Goal: Information Seeking & Learning: Learn about a topic

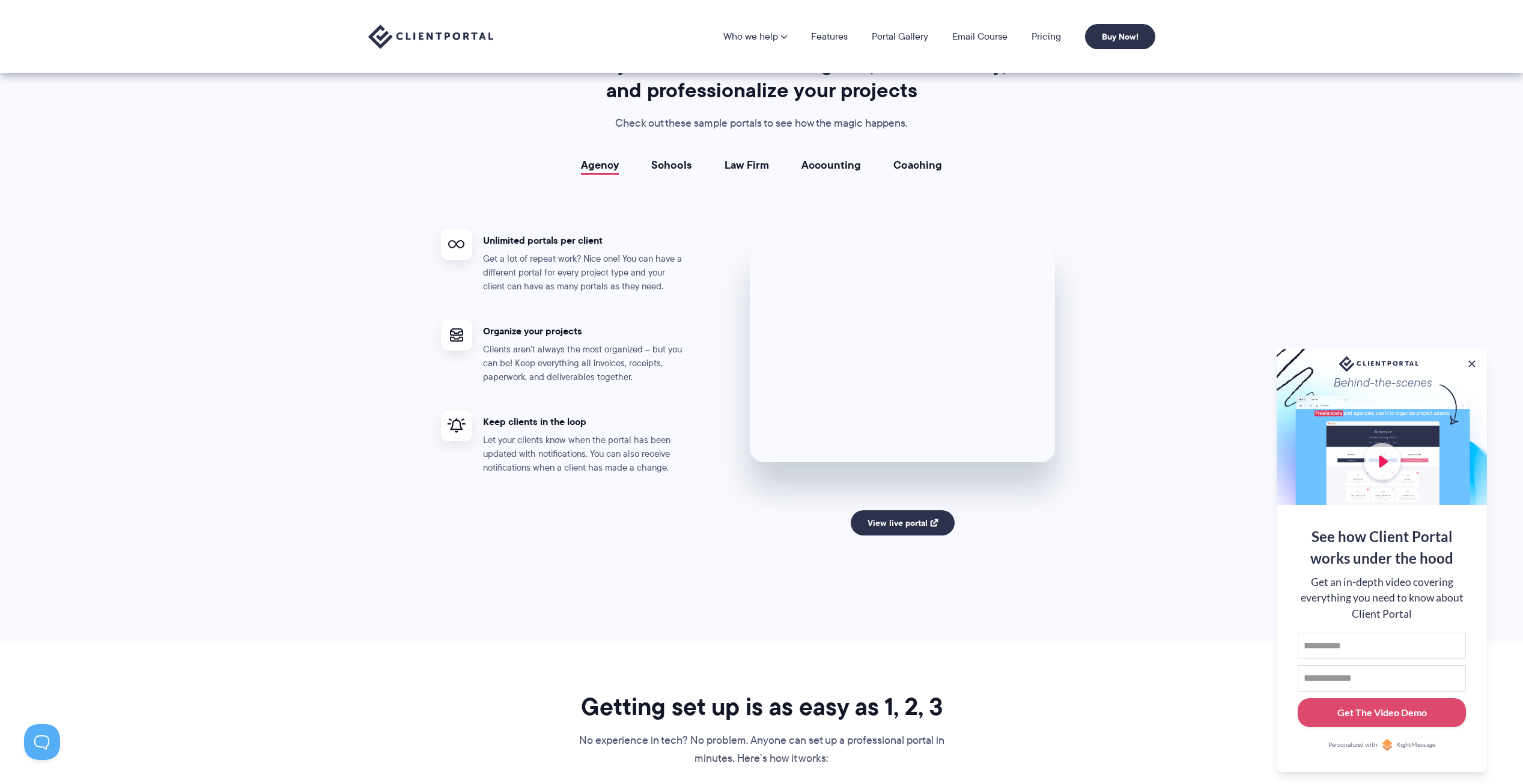
scroll to position [2102, 0]
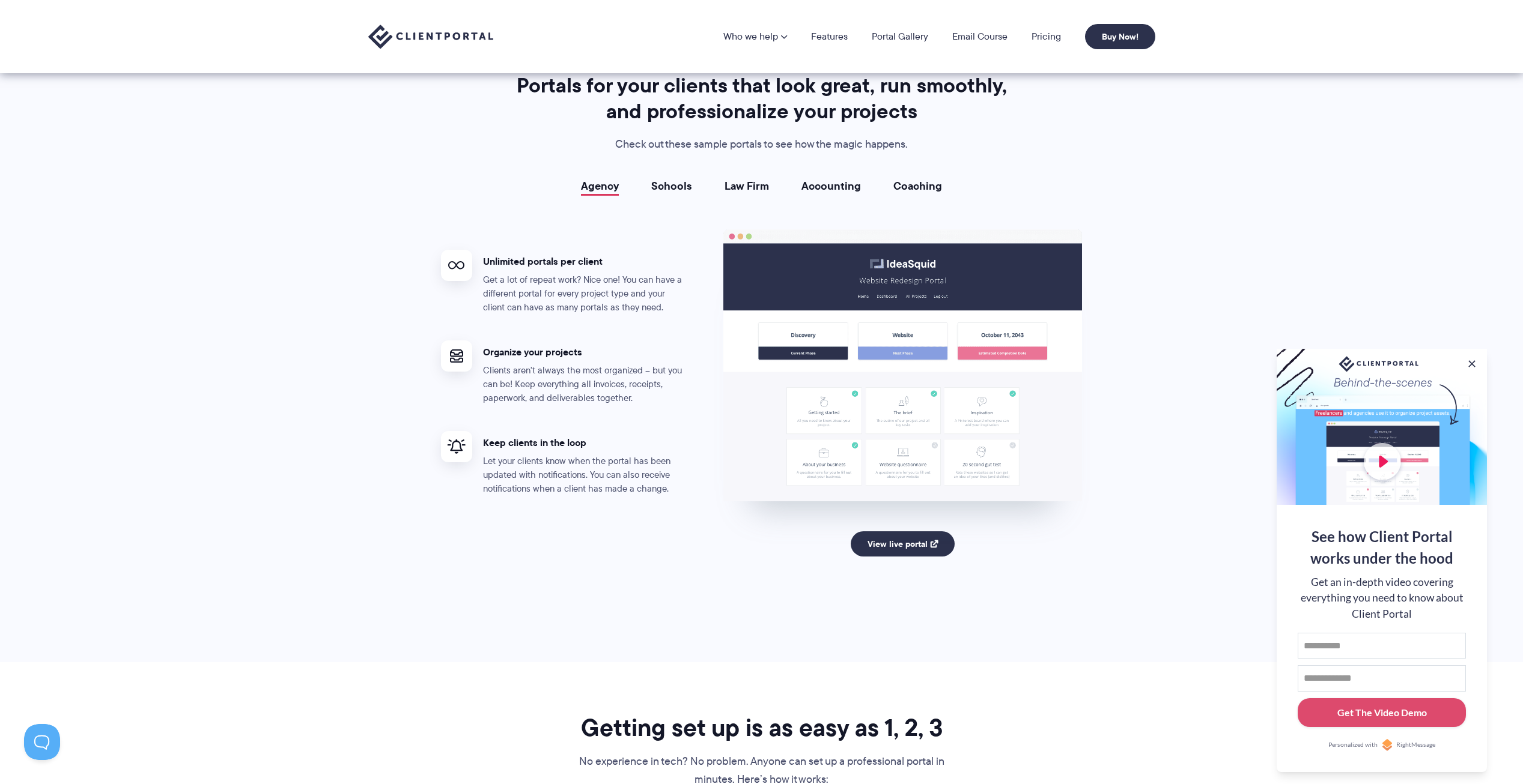
click at [756, 191] on link "Law Firm" at bounding box center [747, 185] width 45 height 12
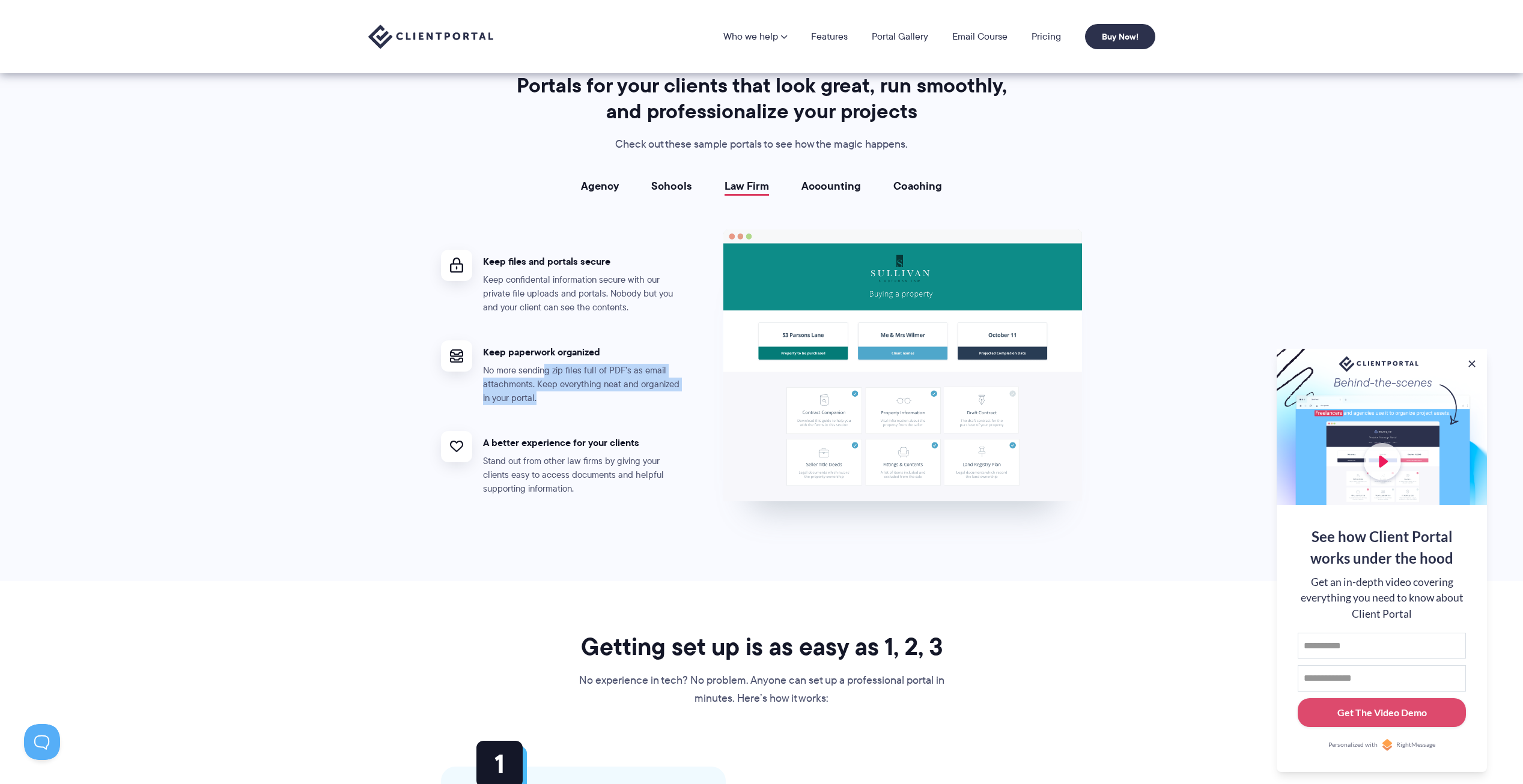
drag, startPoint x: 543, startPoint y: 372, endPoint x: 554, endPoint y: 393, distance: 23.7
click at [554, 393] on p "No more sending zip files full of PDF’s as email attachments. Keep everything n…" at bounding box center [585, 385] width 204 height 41
drag, startPoint x: 554, startPoint y: 393, endPoint x: 526, endPoint y: 343, distance: 57.3
click at [526, 343] on div "Keep paperwork organized No more sending zip files full of PDF’s as email attac…" at bounding box center [585, 373] width 204 height 65
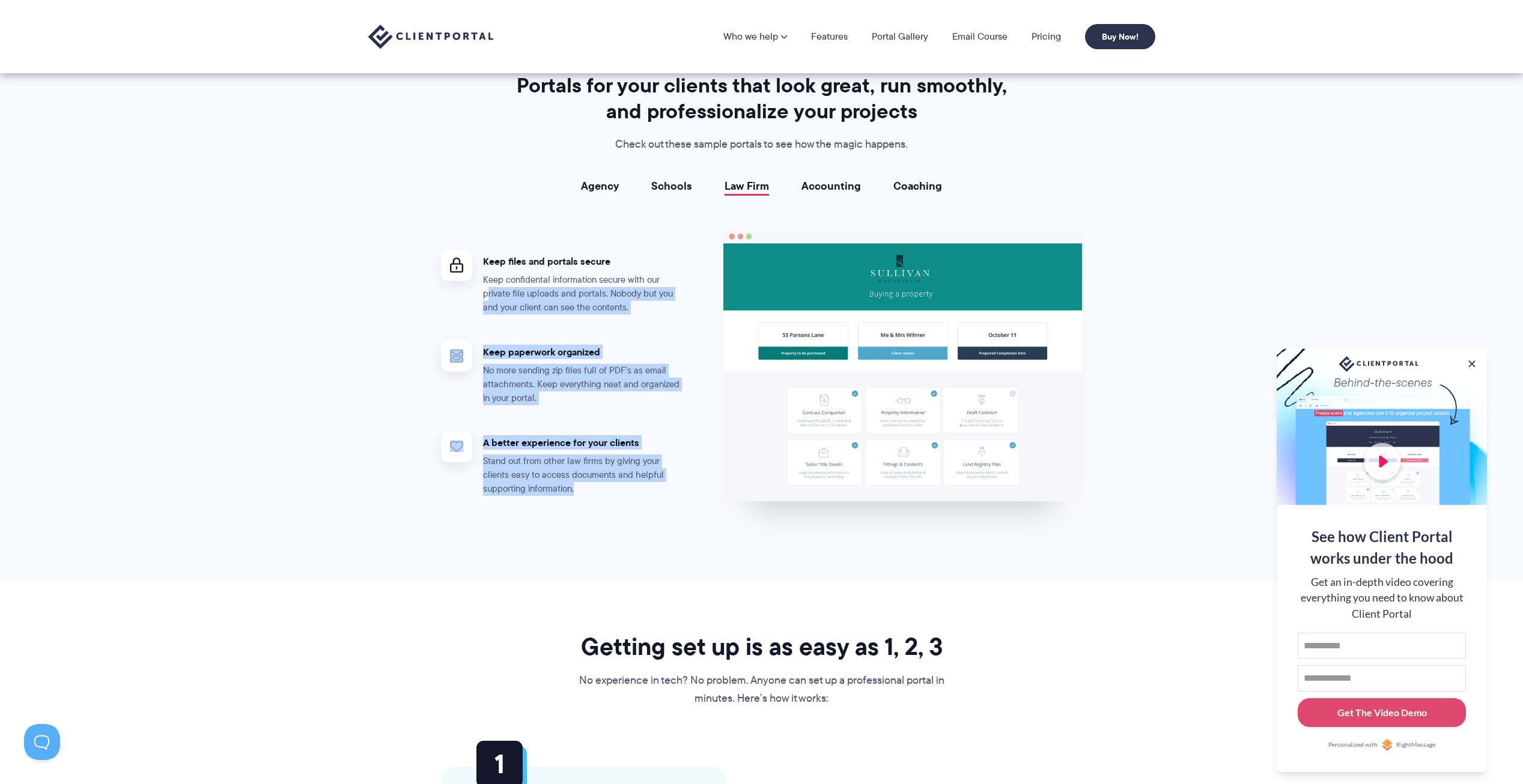
drag, startPoint x: 526, startPoint y: 343, endPoint x: 557, endPoint y: 494, distance: 154.1
click at [557, 494] on ul "Keep files and portals secure Keep confidental information secure with our priv…" at bounding box center [582, 369] width 282 height 280
click at [556, 494] on p "Stand out from other law firms by giving your clients easy to access documents …" at bounding box center [585, 475] width 204 height 41
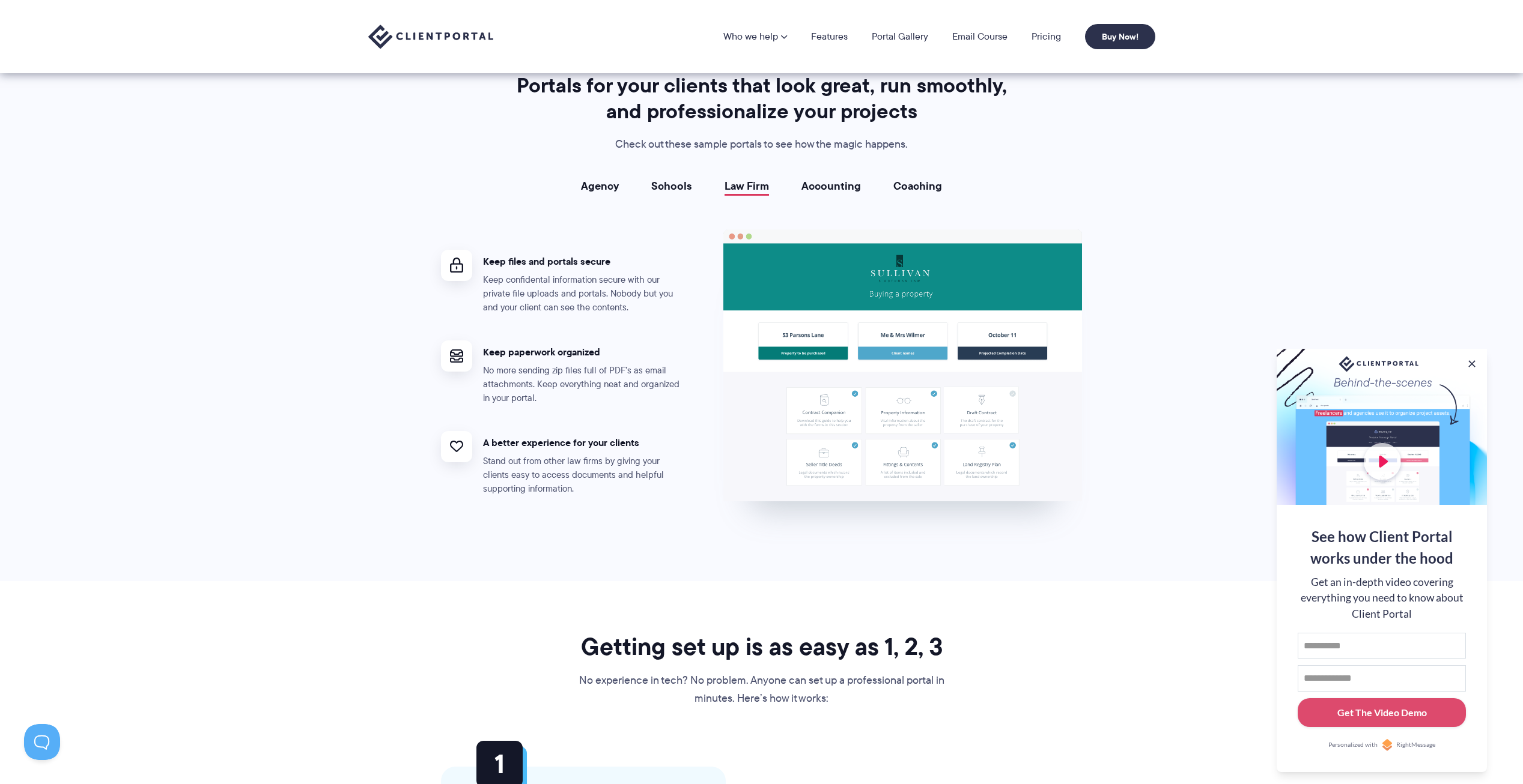
click at [834, 184] on link "Accounting" at bounding box center [831, 185] width 59 height 12
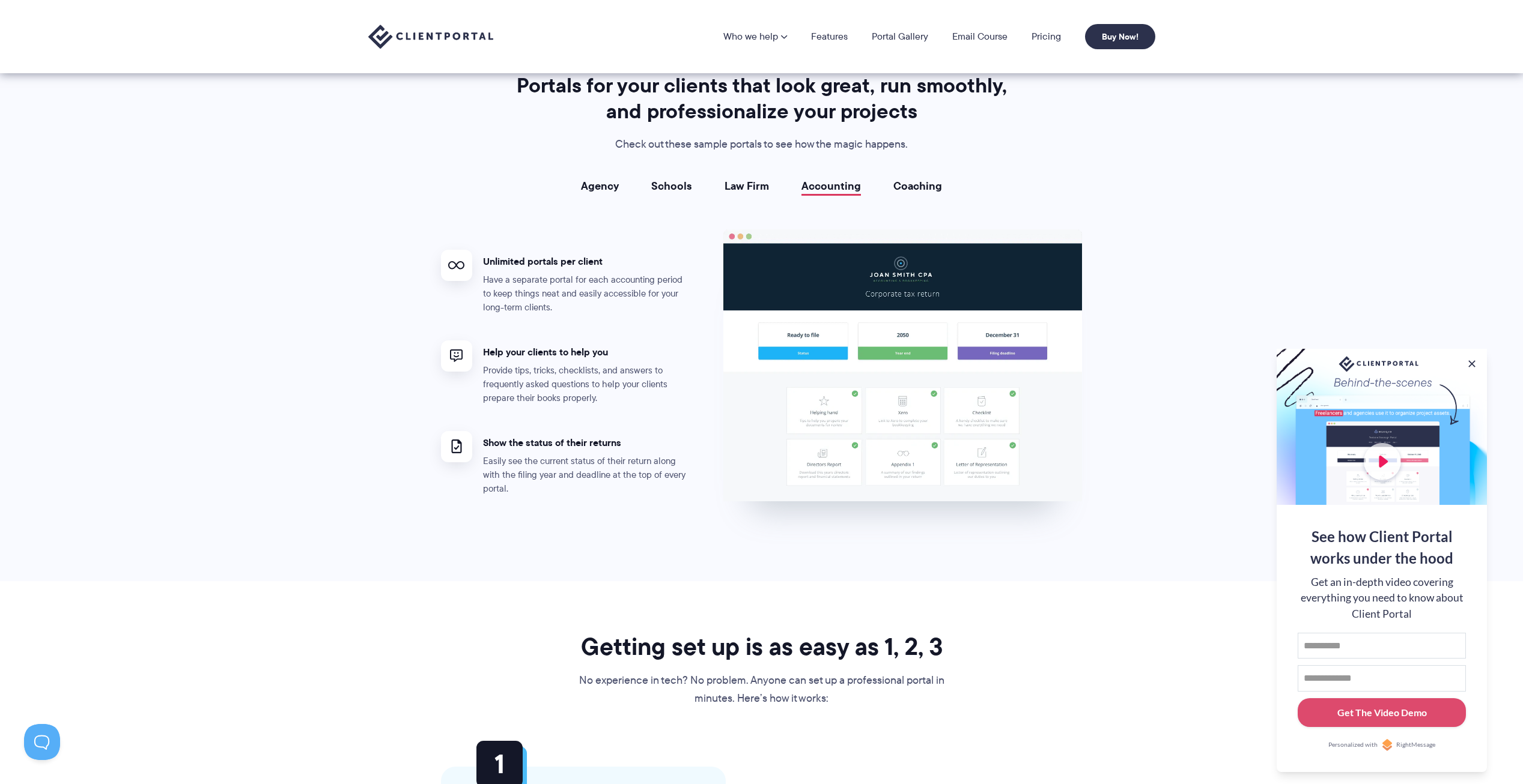
click at [916, 192] on link "Coaching" at bounding box center [917, 185] width 48 height 12
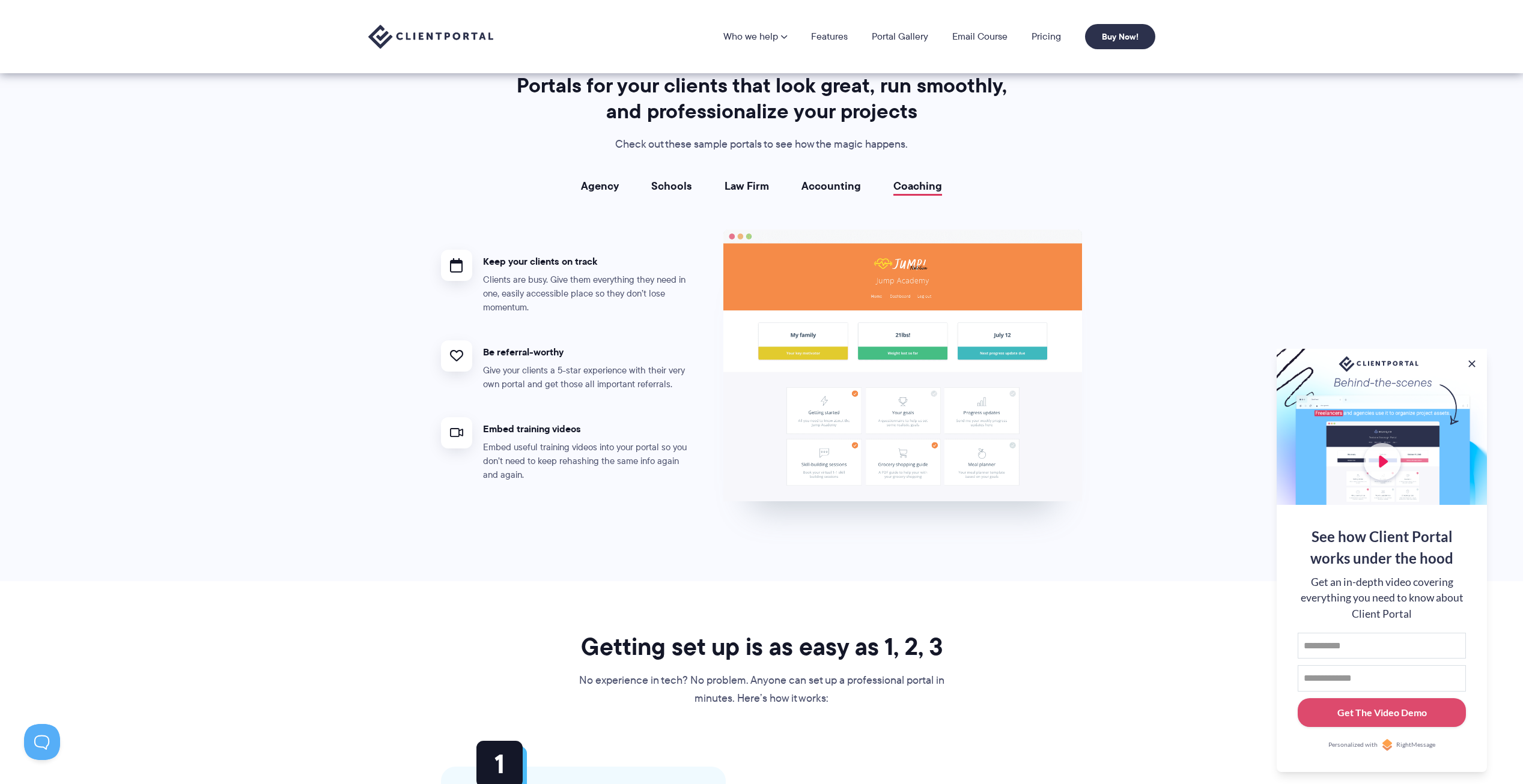
click at [842, 192] on link "Accounting" at bounding box center [831, 185] width 59 height 12
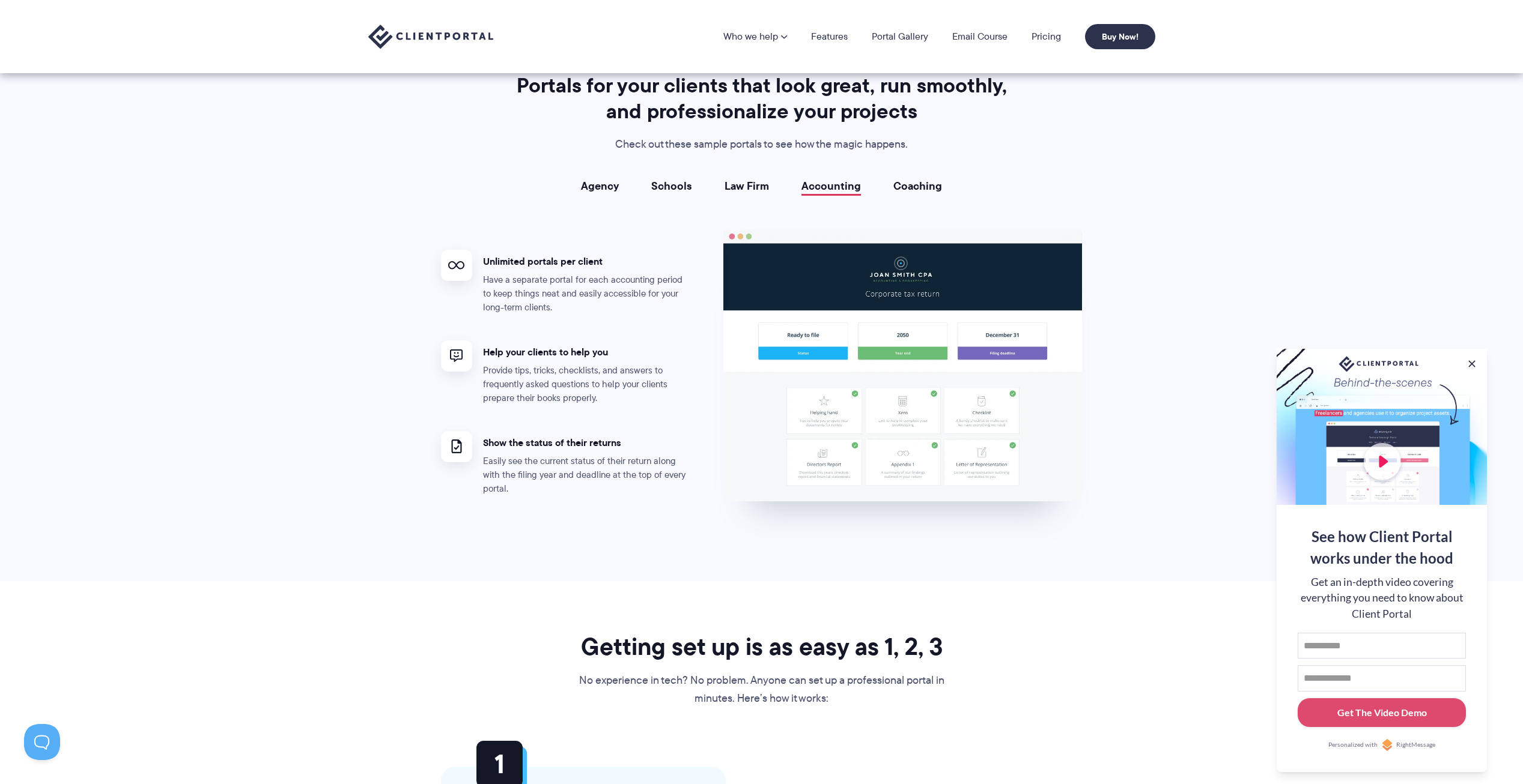
click at [740, 180] on link "Law Firm" at bounding box center [747, 185] width 45 height 12
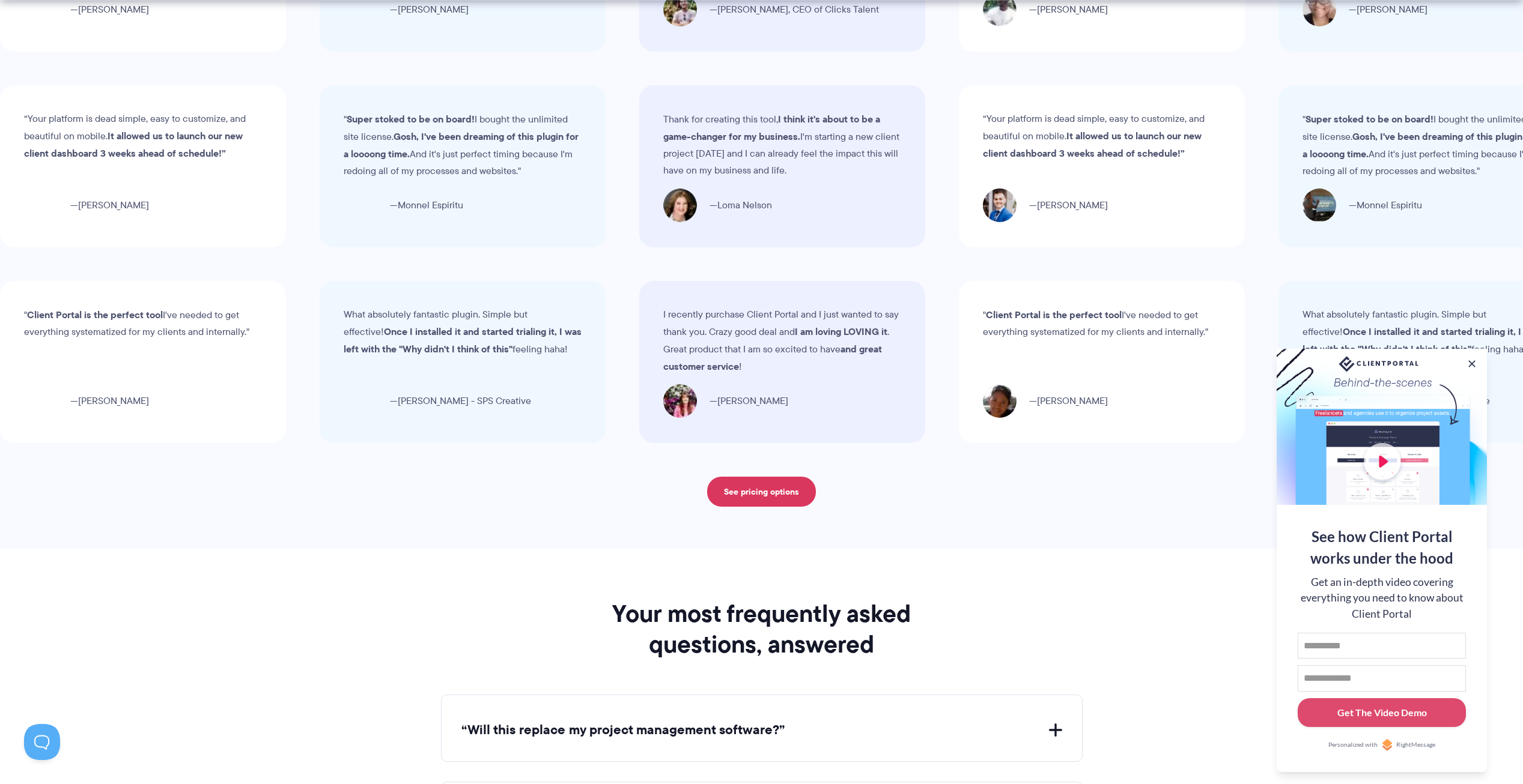
scroll to position [4083, 0]
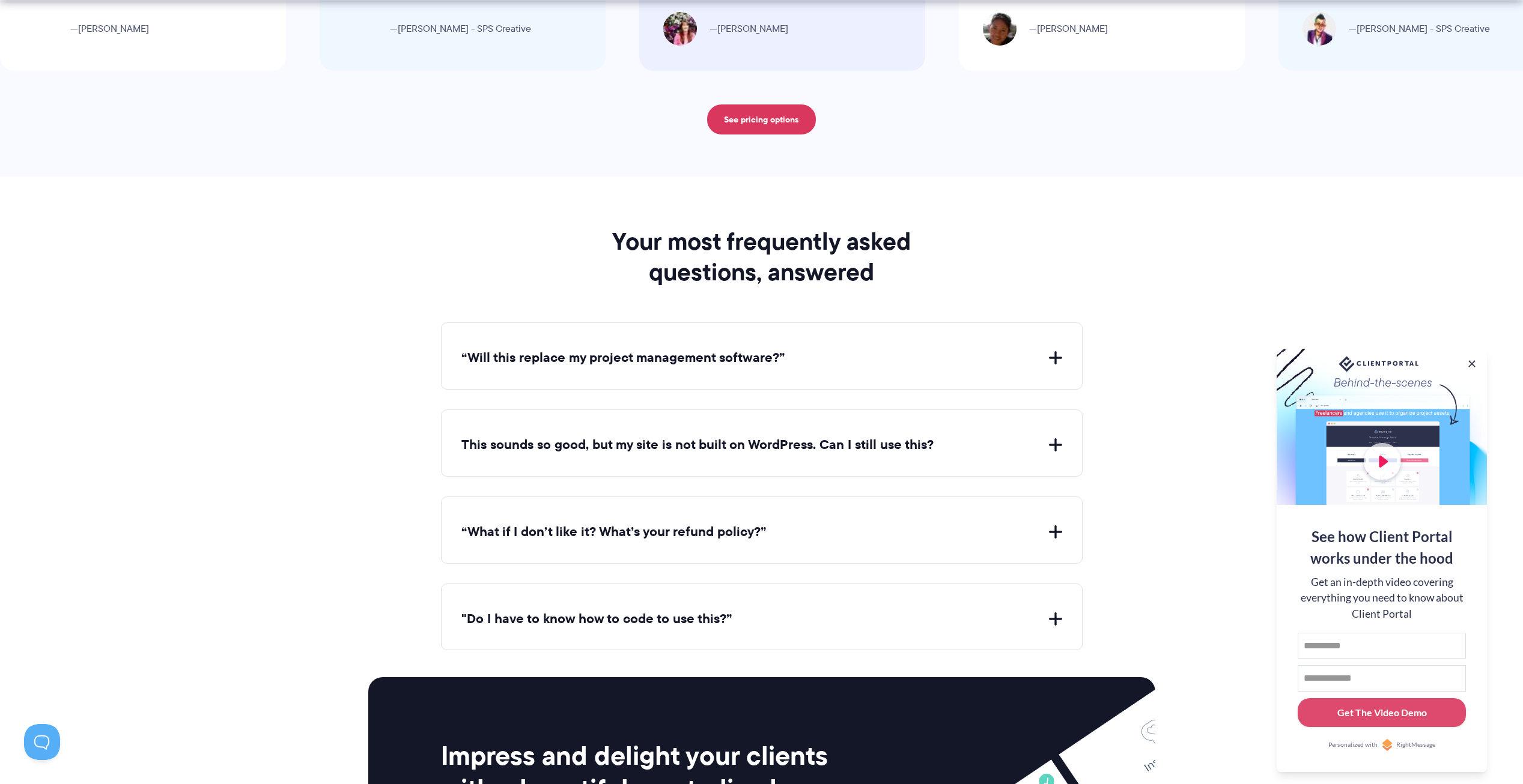
click at [740, 362] on button "“Will this replace my project management software?”" at bounding box center [762, 358] width 600 height 19
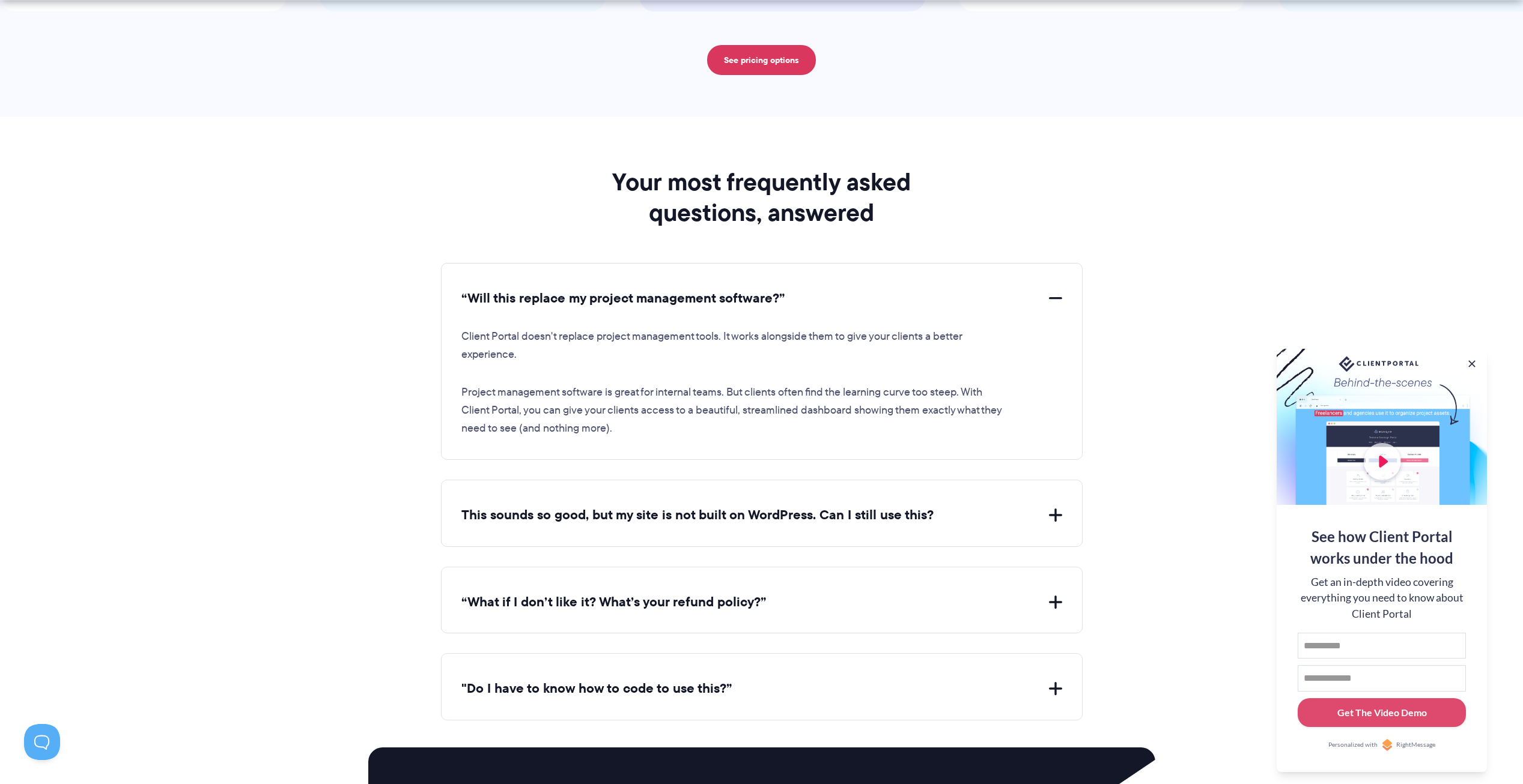
scroll to position [4144, 0]
click at [794, 287] on div "“Will this replace my project management software?” Client Portal doesn't repla…" at bounding box center [762, 361] width 642 height 197
click at [781, 292] on button "“Will this replace my project management software?”" at bounding box center [762, 299] width 600 height 19
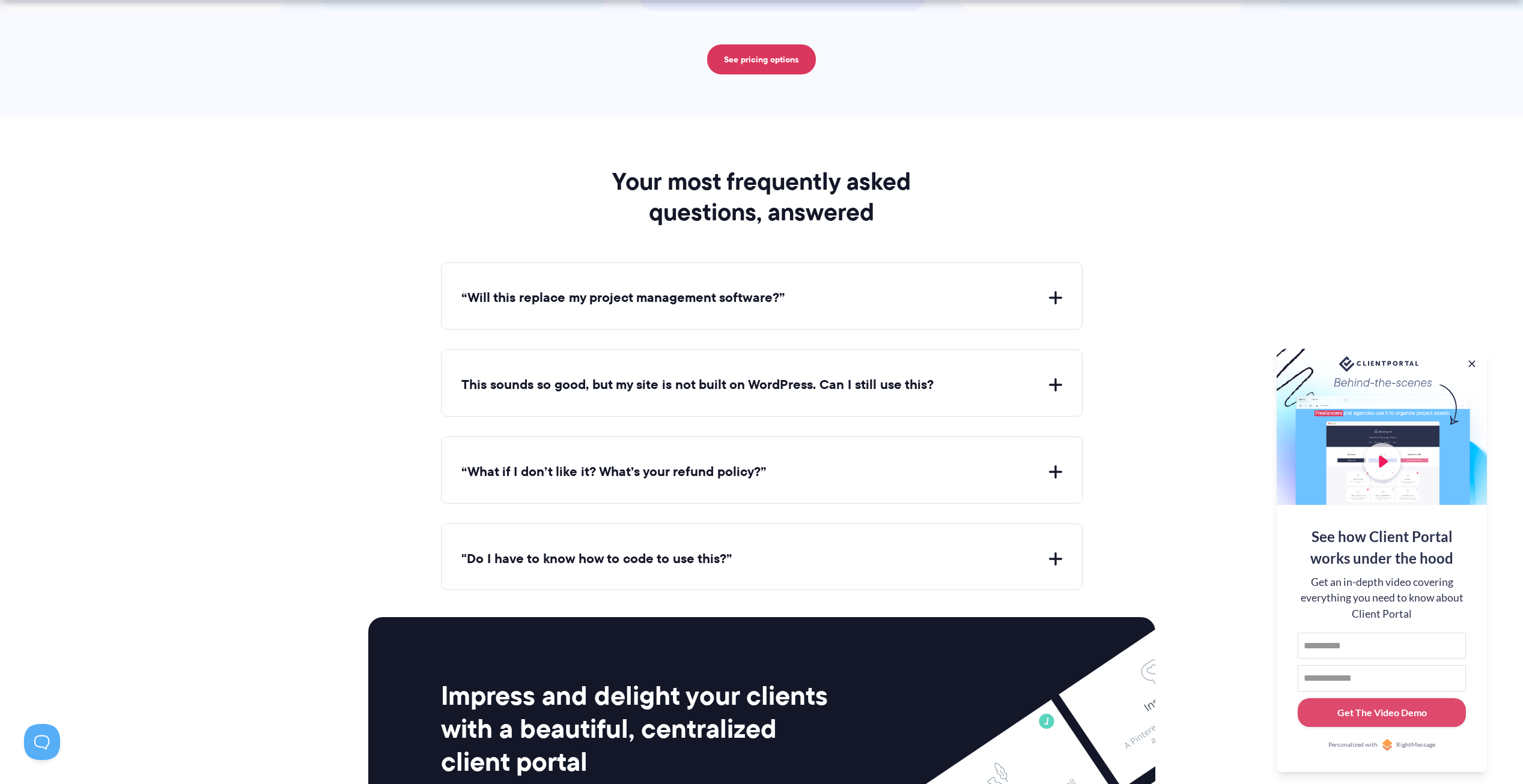
click at [781, 292] on button "“Will this replace my project management software?”" at bounding box center [762, 299] width 600 height 19
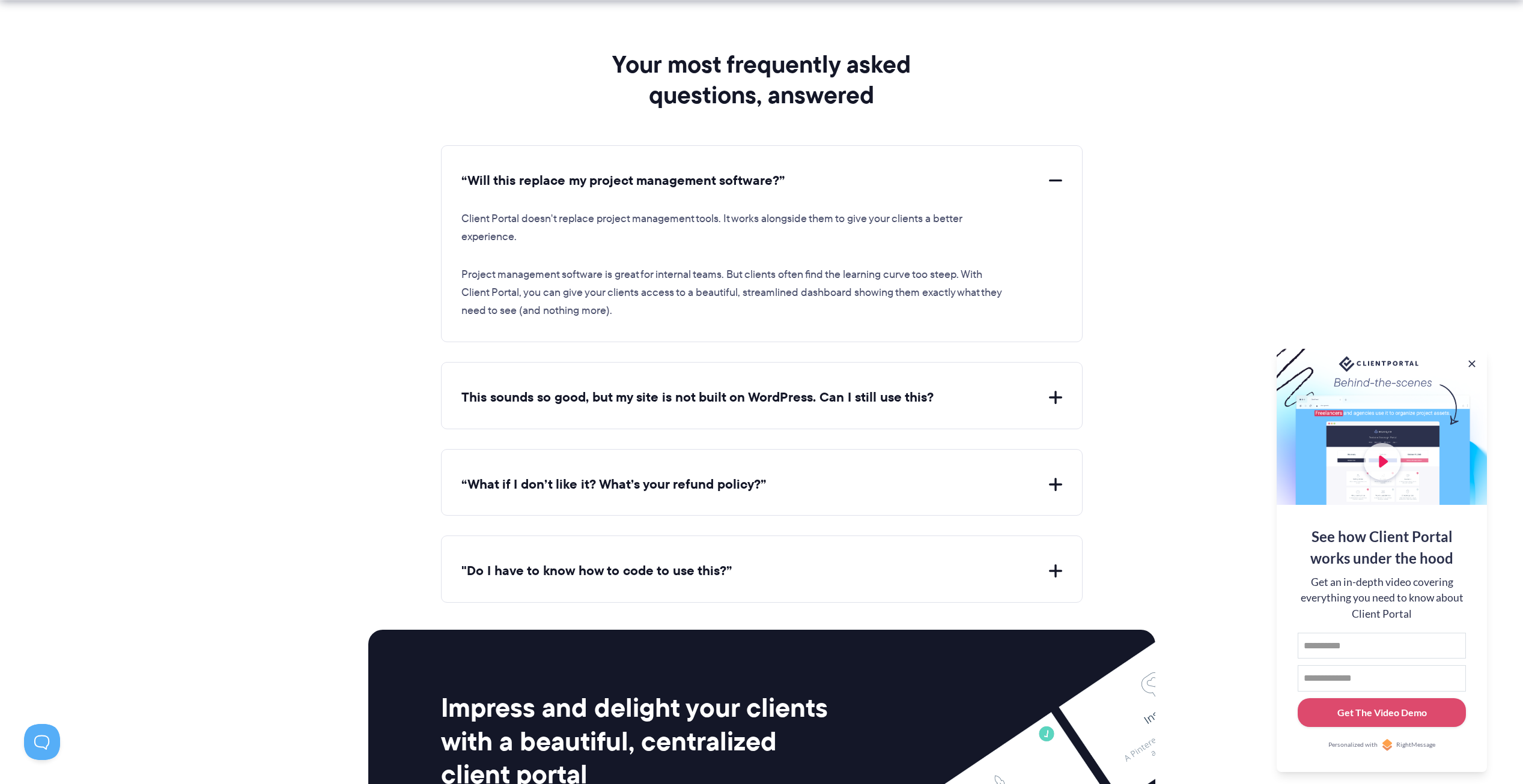
scroll to position [4264, 0]
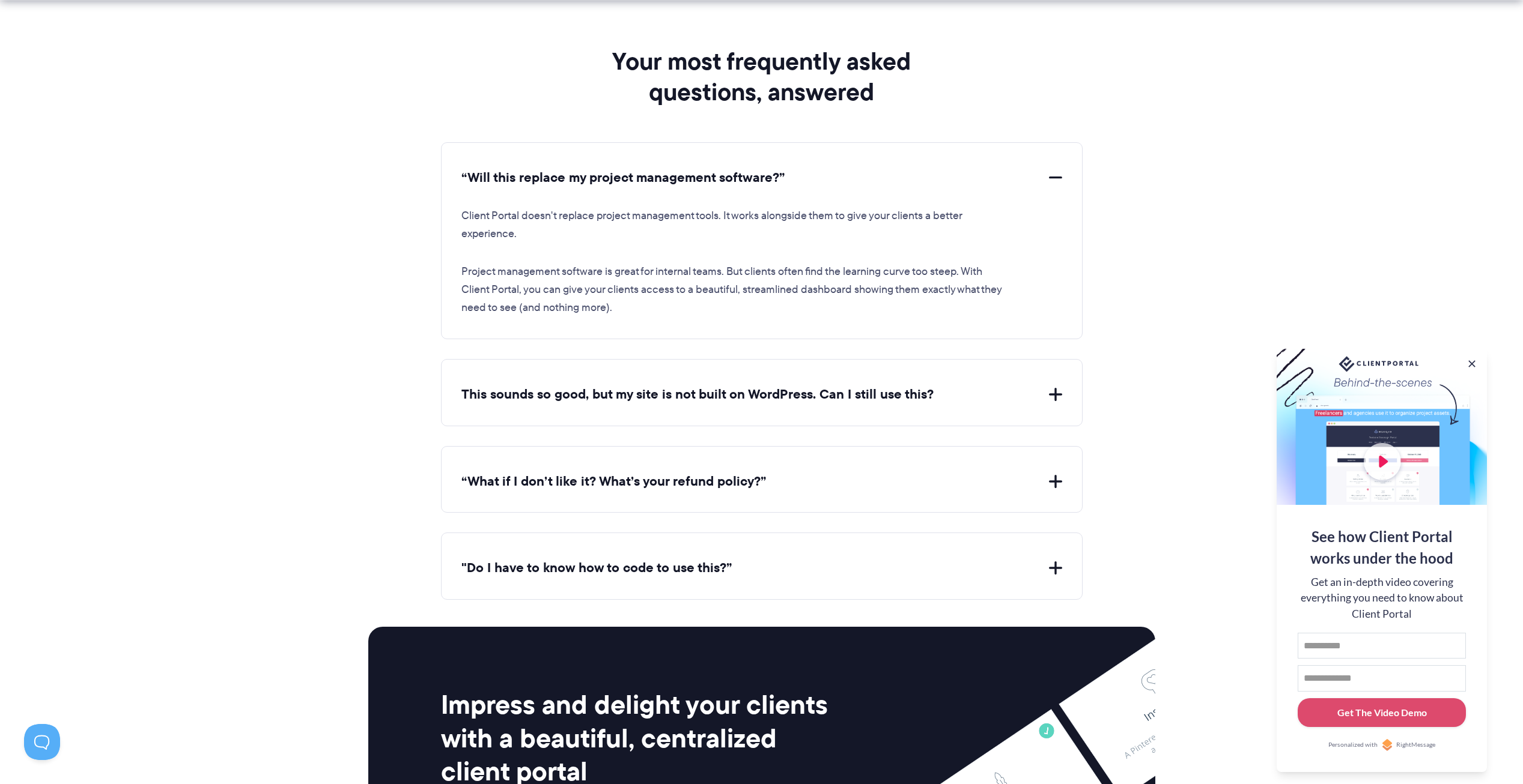
click at [747, 394] on button "This sounds so good, but my site is not built on WordPress. Can I still use thi…" at bounding box center [762, 395] width 600 height 19
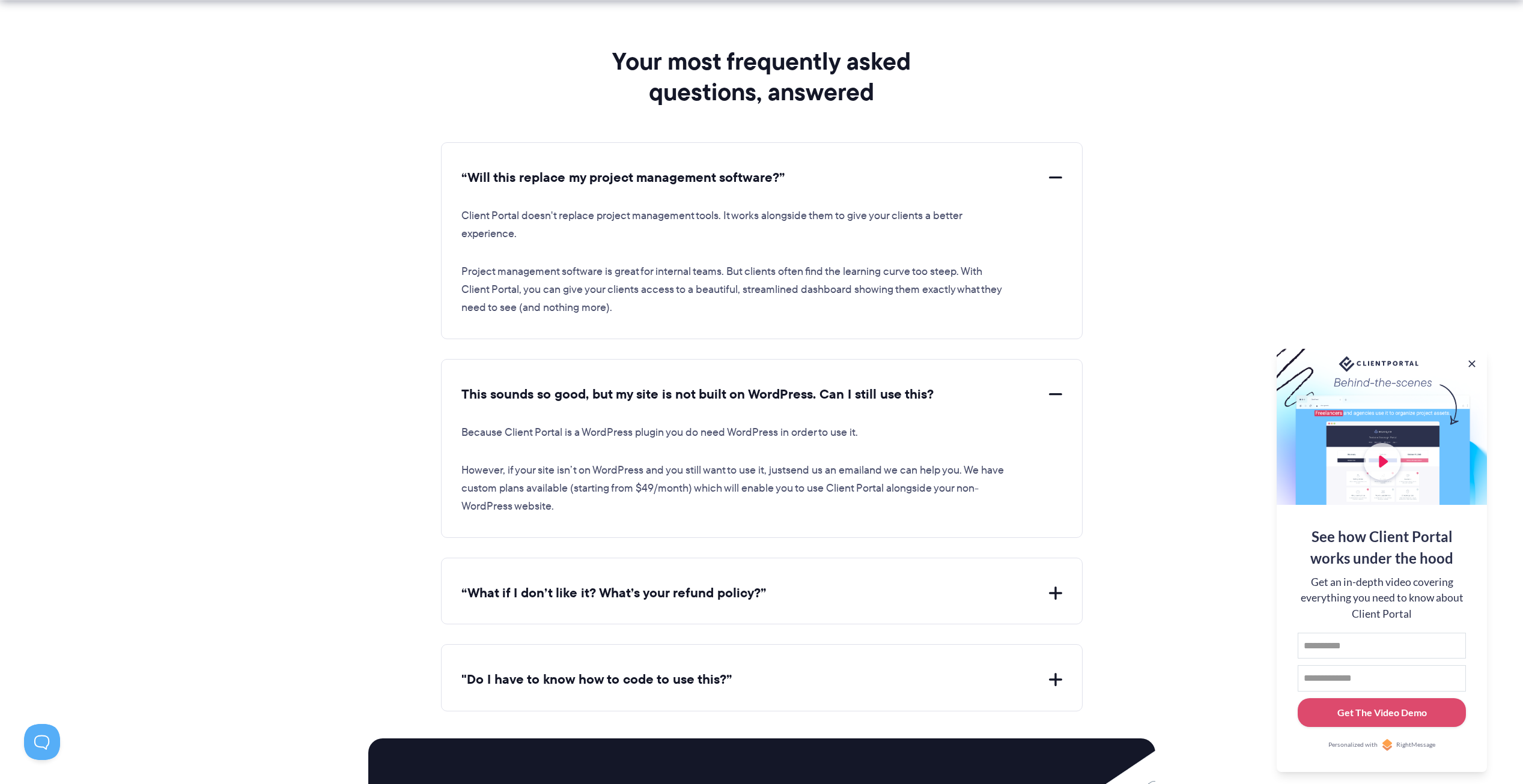
click at [863, 185] on button "“Will this replace my project management software?”" at bounding box center [762, 178] width 600 height 19
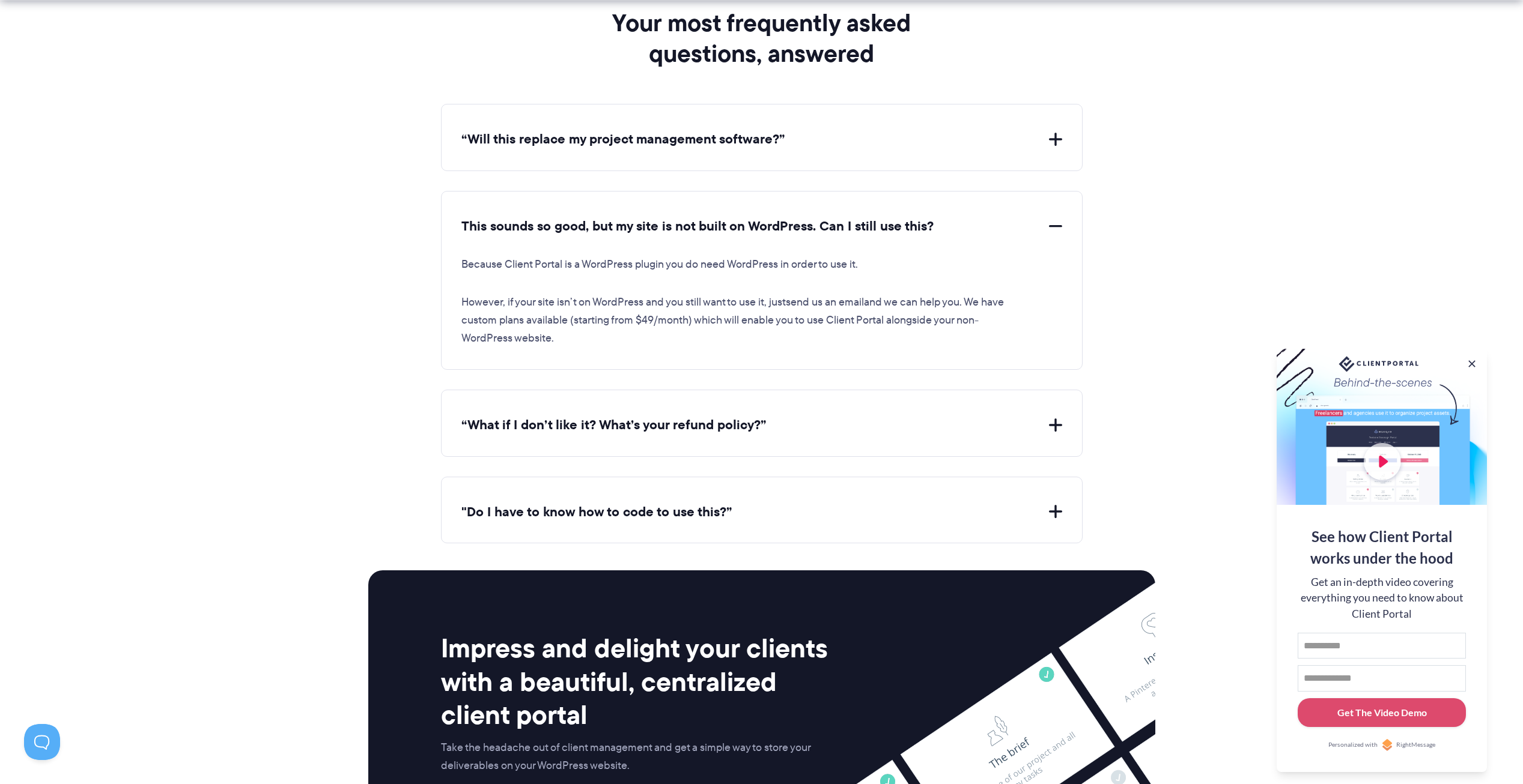
scroll to position [4324, 0]
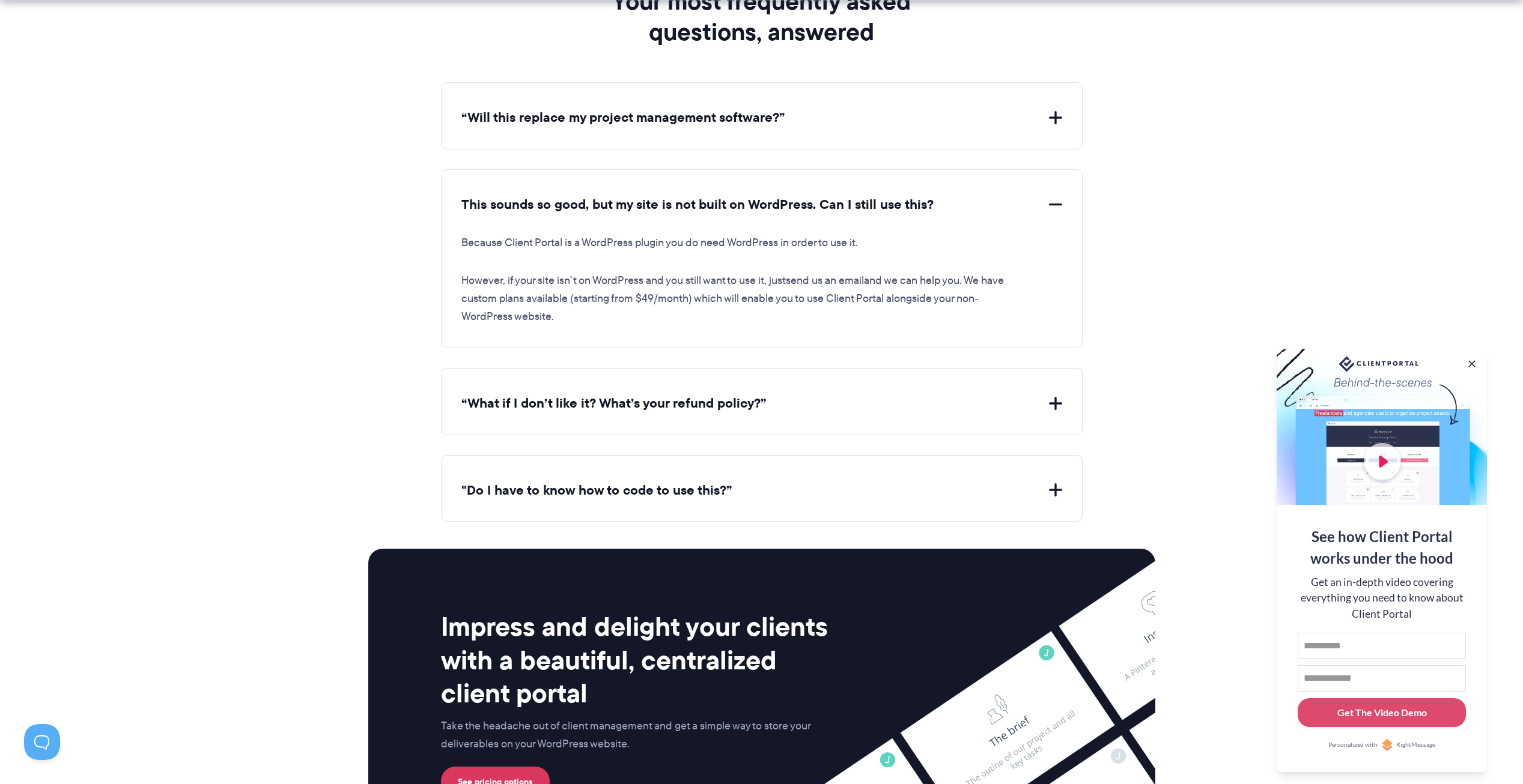
click at [866, 406] on button "“What if I don’t like it? What’s your refund policy?”" at bounding box center [762, 404] width 600 height 19
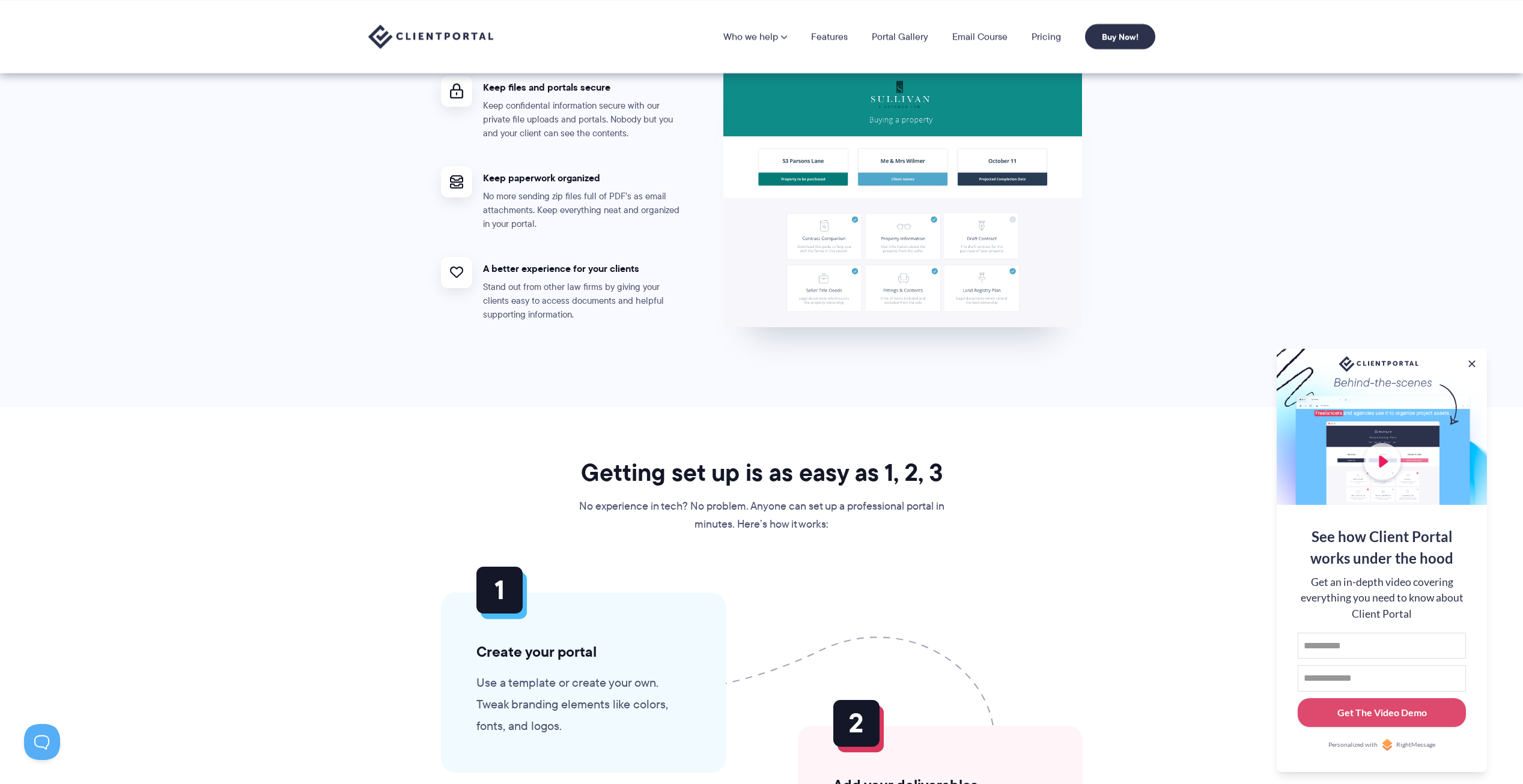
scroll to position [2018, 0]
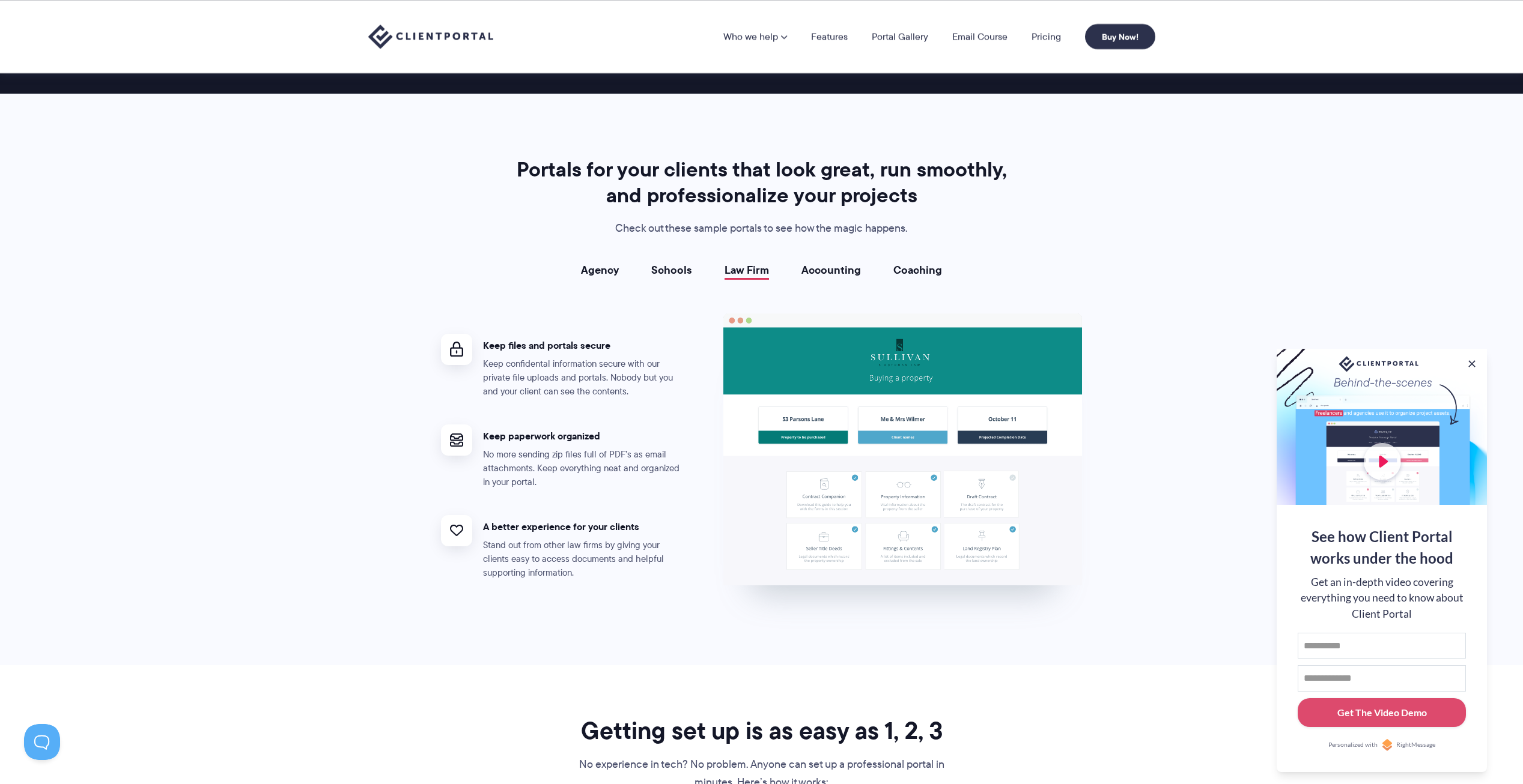
click at [814, 48] on nav "Who we help Who we help View pricing Agencies See how Client Portal can help gi…" at bounding box center [939, 37] width 432 height 25
click at [844, 34] on link "Features" at bounding box center [829, 37] width 37 height 9
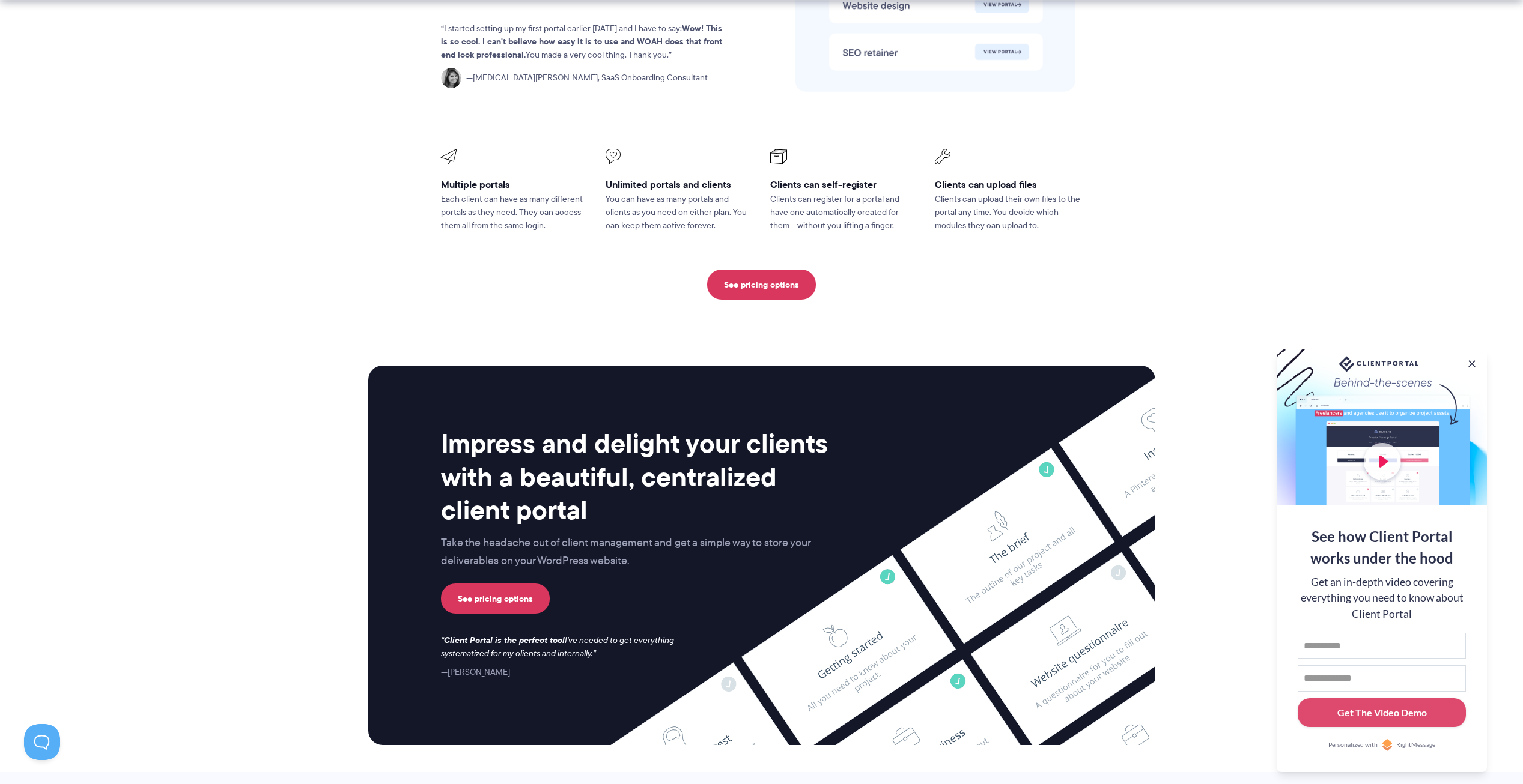
scroll to position [2930, 0]
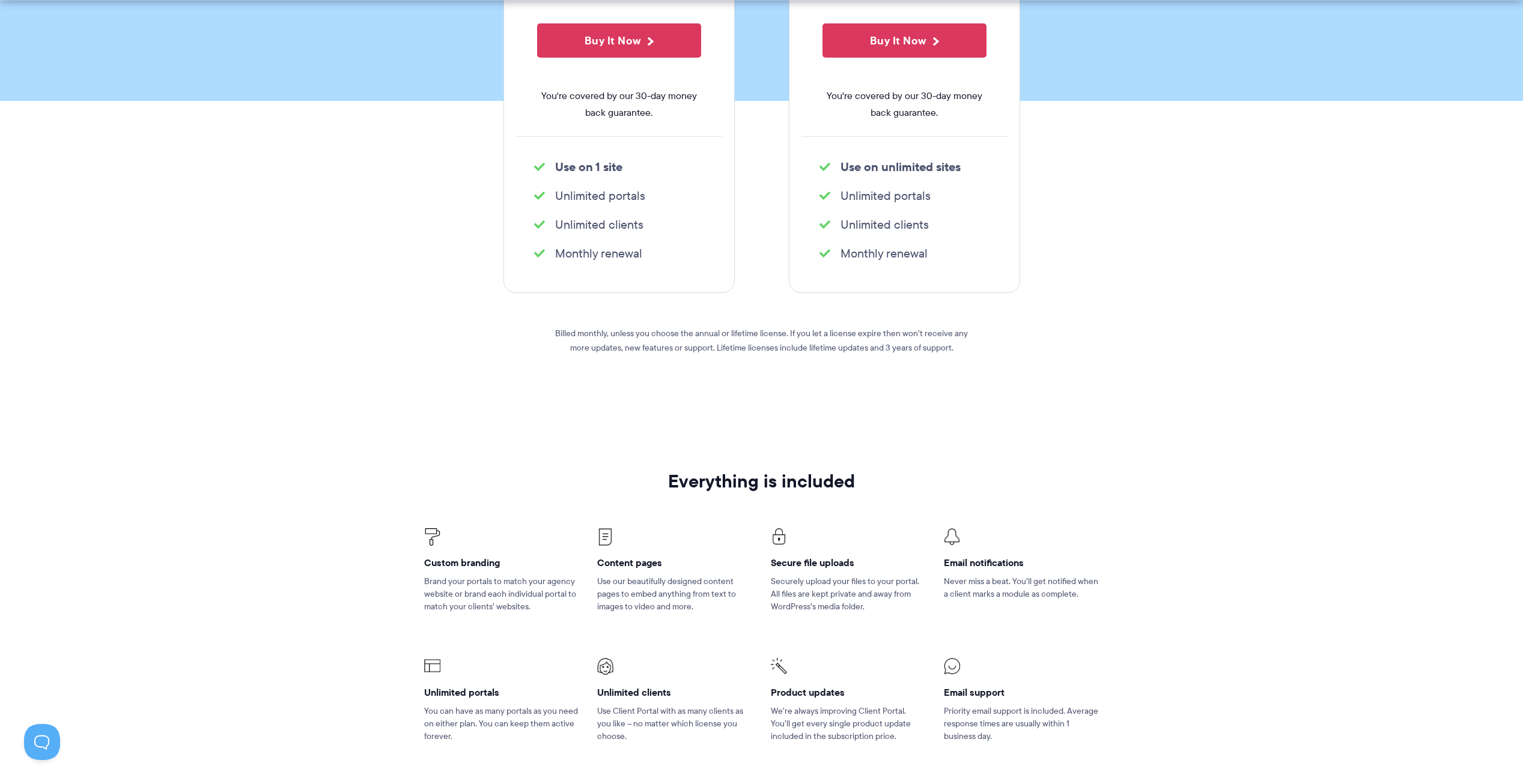
scroll to position [660, 0]
